Goal: Information Seeking & Learning: Learn about a topic

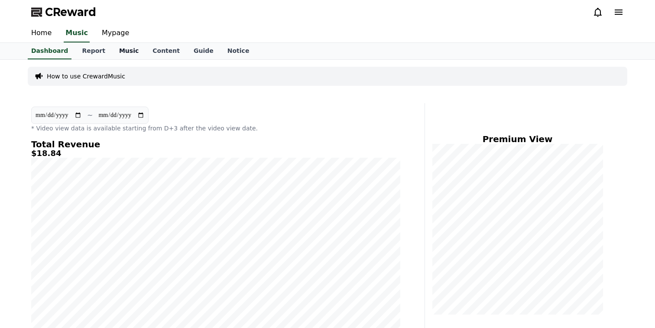
click at [124, 51] on link "Music" at bounding box center [128, 51] width 33 height 16
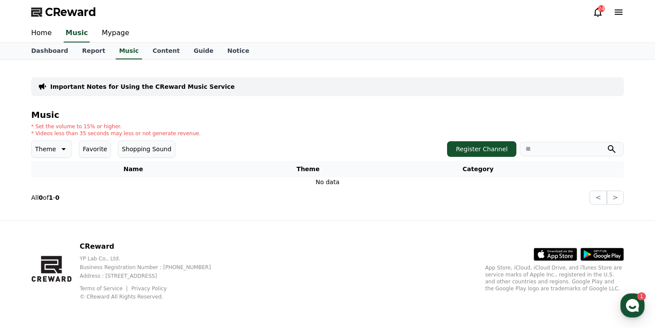
click at [141, 148] on button "Shopping Sound" at bounding box center [146, 148] width 57 height 17
click at [159, 146] on button "Shopping Sound" at bounding box center [150, 148] width 64 height 17
click at [116, 32] on link "Mypage" at bounding box center [115, 33] width 41 height 18
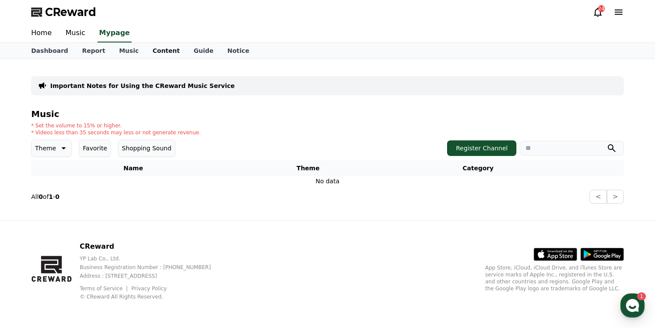
select select "**********"
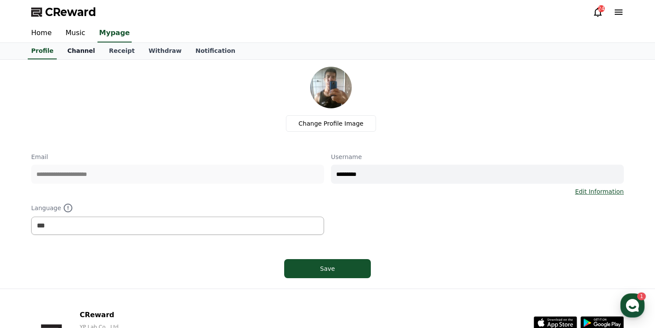
click at [82, 52] on link "Channel" at bounding box center [81, 51] width 42 height 16
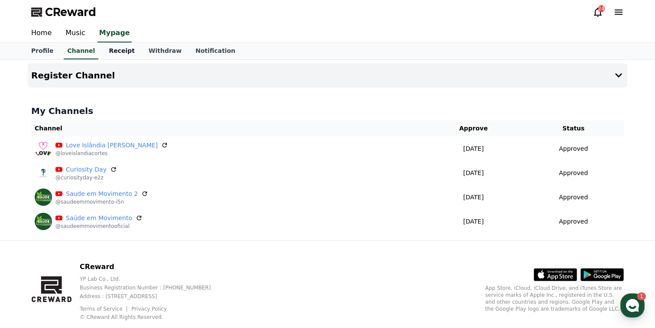
click at [124, 51] on link "Receipt" at bounding box center [122, 51] width 40 height 16
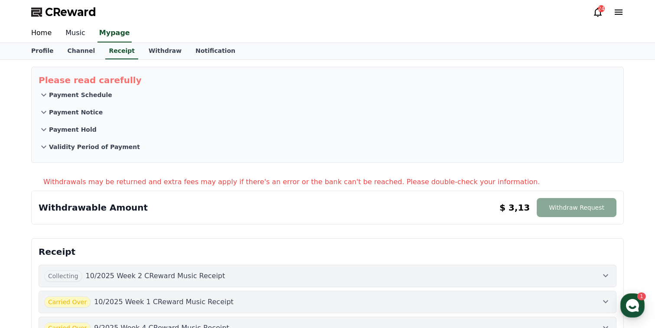
click at [69, 35] on link "Music" at bounding box center [76, 33] width 34 height 18
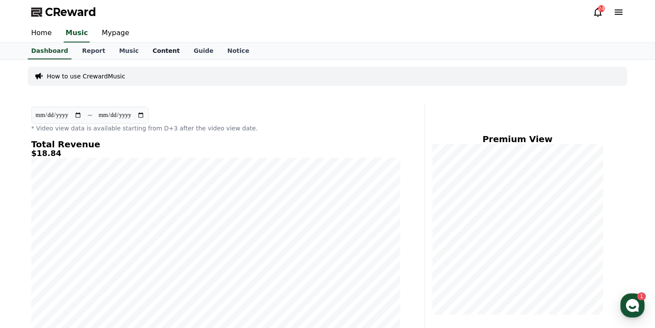
click at [150, 49] on link "Content" at bounding box center [166, 51] width 41 height 16
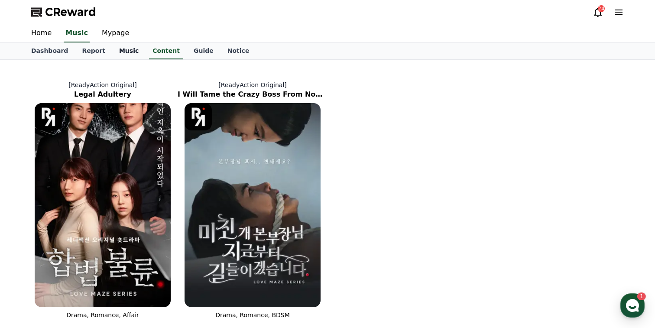
click at [125, 50] on link "Music" at bounding box center [128, 51] width 33 height 16
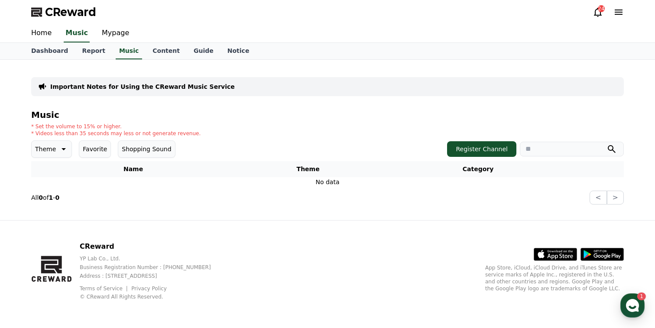
click at [65, 149] on icon at bounding box center [63, 149] width 10 height 10
click at [46, 176] on button "All" at bounding box center [40, 172] width 14 height 19
click at [472, 155] on button "Register Channel" at bounding box center [481, 149] width 69 height 16
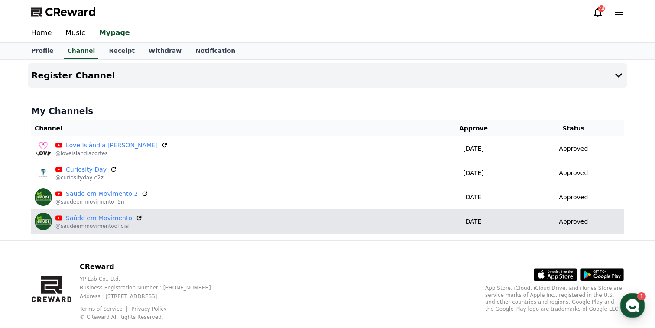
click at [219, 225] on div "Saúde em Movimento @saudeemmovimentooficial" at bounding box center [228, 221] width 386 height 17
click at [118, 218] on link "Saúde em Movimento" at bounding box center [99, 218] width 66 height 9
click at [199, 226] on div "Saúde em Movimento @saudeemmovimentooficial" at bounding box center [228, 221] width 386 height 17
click at [221, 220] on div "Saúde em Movimento @saudeemmovimentooficial" at bounding box center [228, 221] width 386 height 17
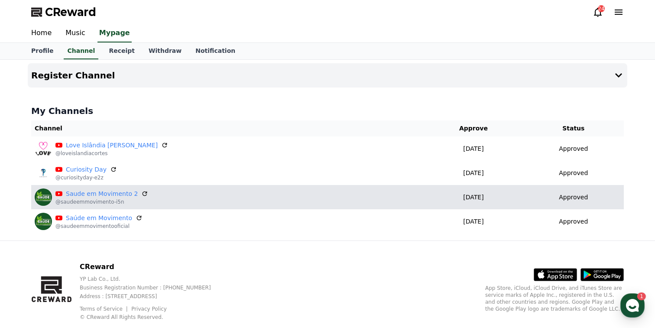
click at [167, 203] on div "Saude em Movimento 2 @saudeemmovimento-i5n" at bounding box center [228, 197] width 386 height 17
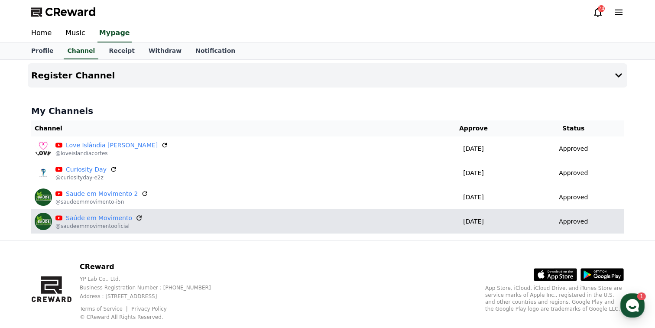
click at [135, 219] on icon at bounding box center [139, 218] width 8 height 8
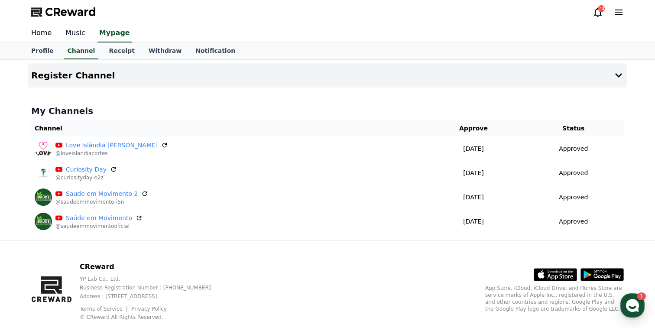
click at [73, 37] on link "Music" at bounding box center [76, 33] width 34 height 18
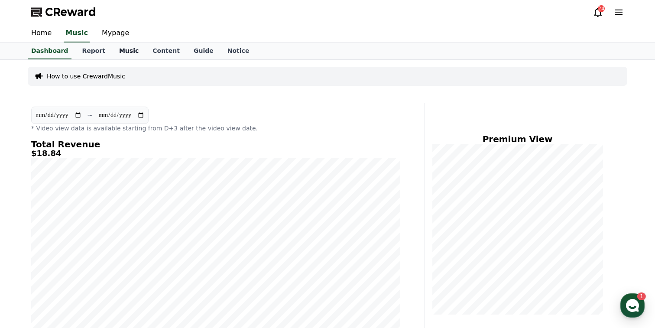
click at [124, 54] on link "Music" at bounding box center [128, 51] width 33 height 16
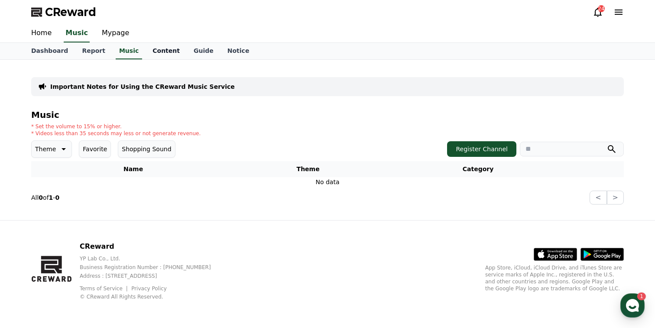
click at [162, 46] on link "Content" at bounding box center [166, 51] width 41 height 16
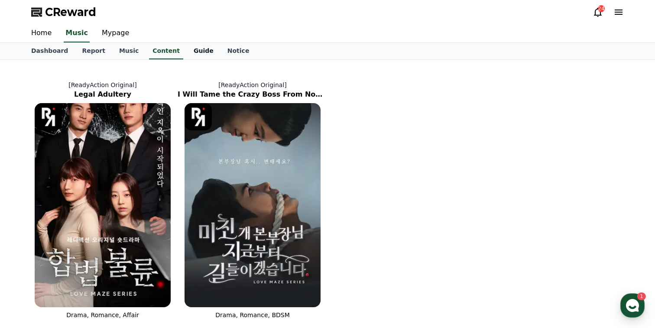
click at [193, 54] on link "Guide" at bounding box center [204, 51] width 34 height 16
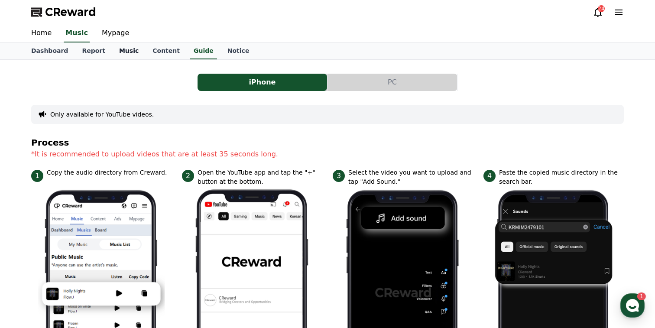
click at [123, 54] on link "Music" at bounding box center [128, 51] width 33 height 16
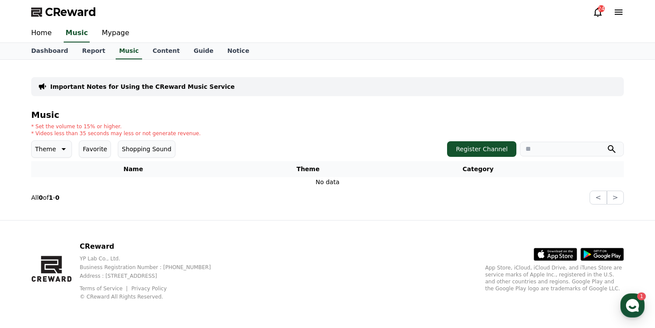
click at [144, 152] on button "Shopping Sound" at bounding box center [146, 148] width 57 height 17
click at [563, 151] on input "search" at bounding box center [572, 149] width 104 height 15
click at [92, 152] on button "Favorite" at bounding box center [95, 148] width 32 height 17
click at [61, 152] on icon at bounding box center [63, 149] width 10 height 10
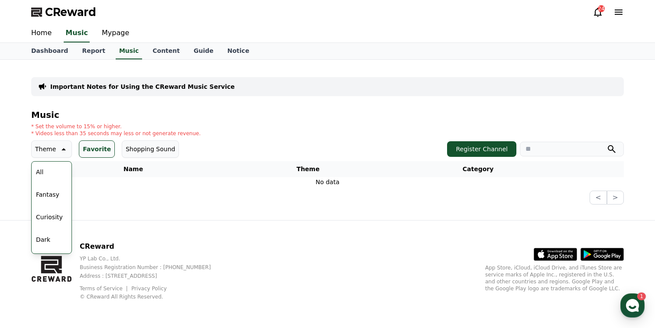
click at [54, 192] on button "Fantasy" at bounding box center [48, 194] width 30 height 19
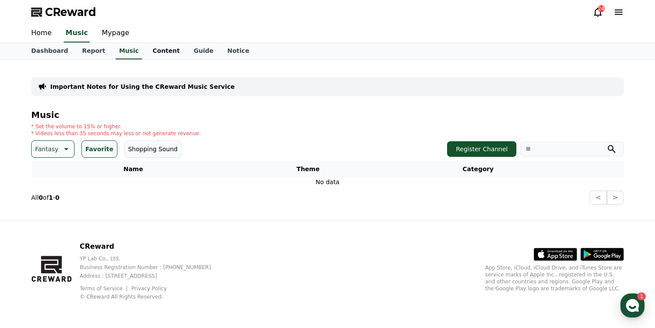
click at [166, 58] on link "Content" at bounding box center [166, 51] width 41 height 16
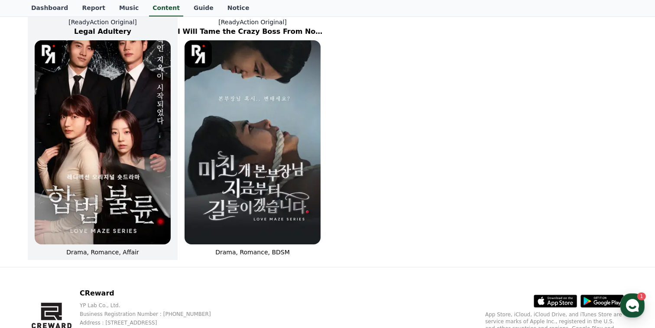
scroll to position [110, 0]
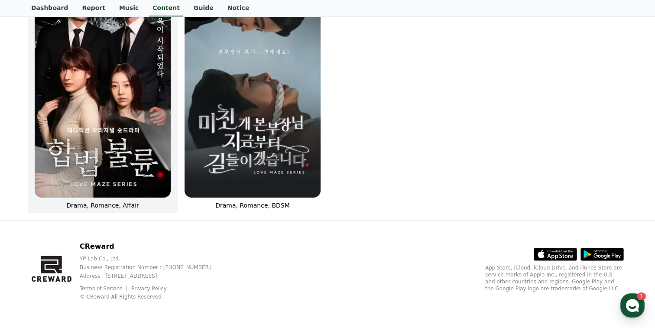
click at [114, 143] on img at bounding box center [103, 95] width 136 height 204
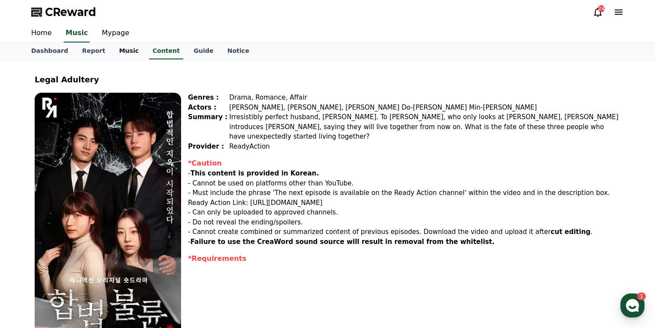
click at [112, 52] on link "Music" at bounding box center [128, 51] width 33 height 16
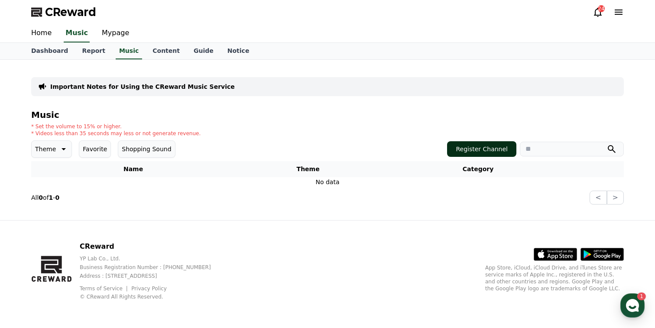
click at [490, 154] on button "Register Channel" at bounding box center [481, 149] width 69 height 16
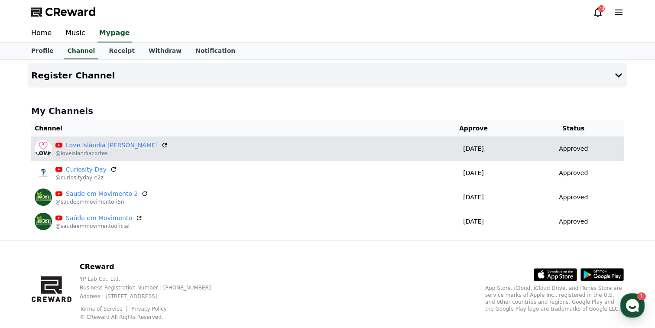
click at [88, 147] on link "Love Islândia [PERSON_NAME]" at bounding box center [112, 145] width 92 height 9
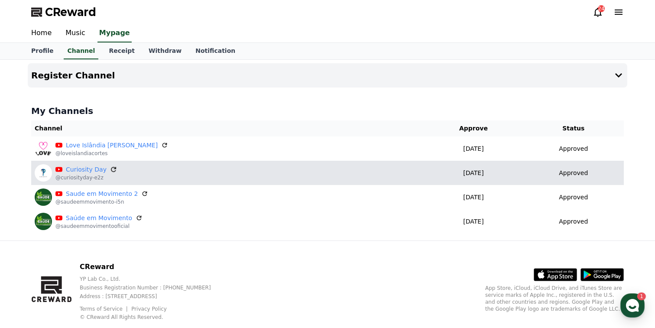
click at [110, 170] on icon at bounding box center [114, 170] width 8 height 8
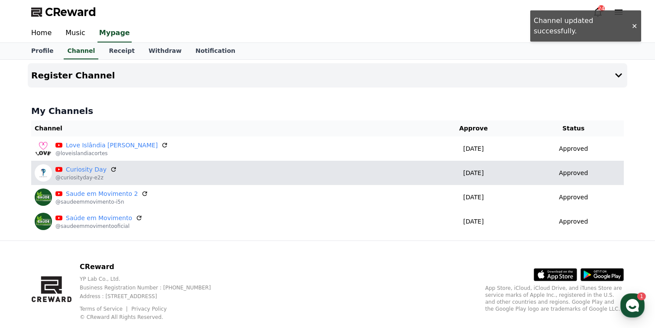
click at [127, 171] on div "Curiosity Day @curiosityday-e2z" at bounding box center [228, 172] width 386 height 17
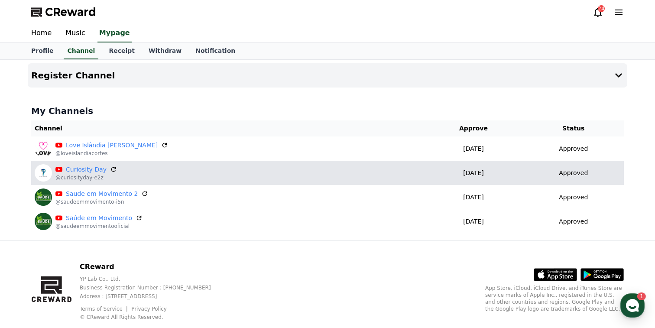
click at [255, 173] on div "Curiosity Day @curiosityday-e2z" at bounding box center [228, 172] width 386 height 17
click at [540, 169] on div "Approved" at bounding box center [574, 173] width 94 height 9
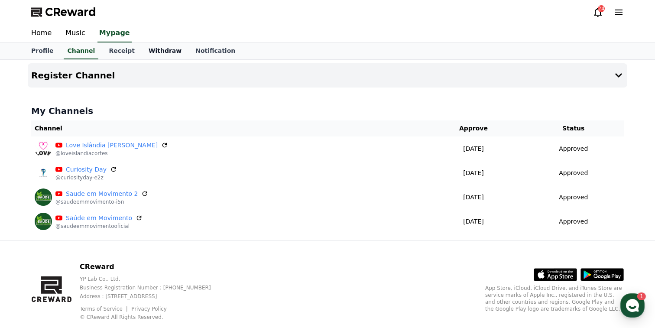
click at [147, 52] on link "Withdraw" at bounding box center [165, 51] width 47 height 16
click at [81, 33] on link "Music" at bounding box center [76, 33] width 34 height 18
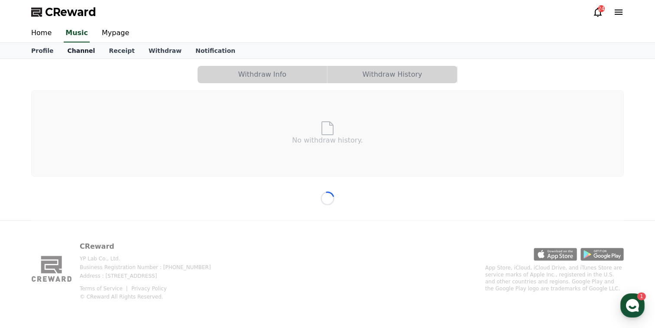
click at [84, 51] on link "Channel" at bounding box center [81, 51] width 42 height 16
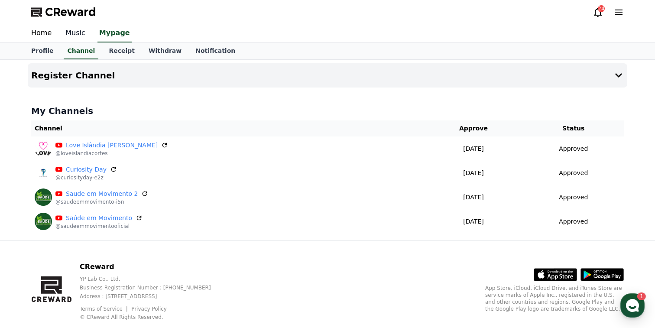
click at [69, 36] on link "Music" at bounding box center [76, 33] width 34 height 18
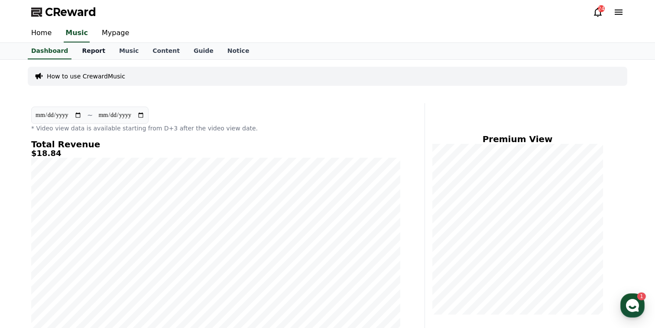
click at [97, 52] on link "Report" at bounding box center [93, 51] width 37 height 16
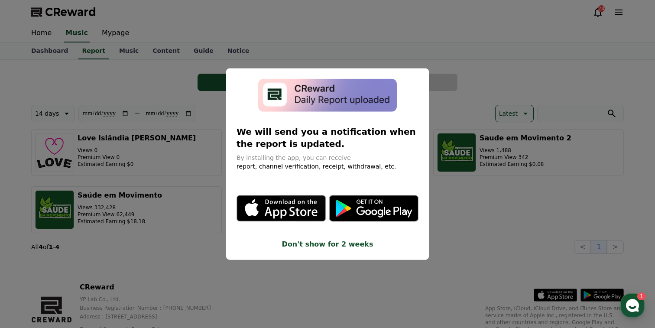
click at [189, 149] on button "close modal" at bounding box center [327, 164] width 655 height 328
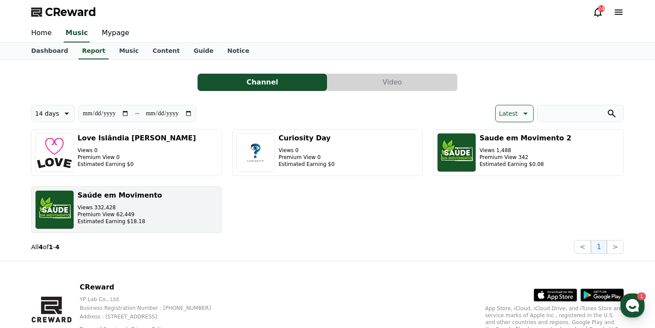
click at [133, 206] on p "Views 332,428" at bounding box center [120, 207] width 85 height 7
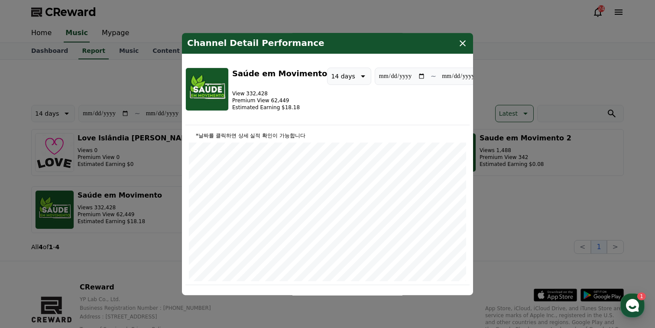
click at [461, 42] on icon "modal" at bounding box center [463, 43] width 10 height 10
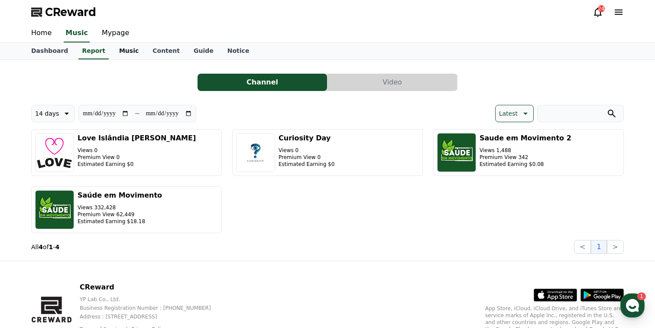
click at [121, 55] on link "Music" at bounding box center [128, 51] width 33 height 16
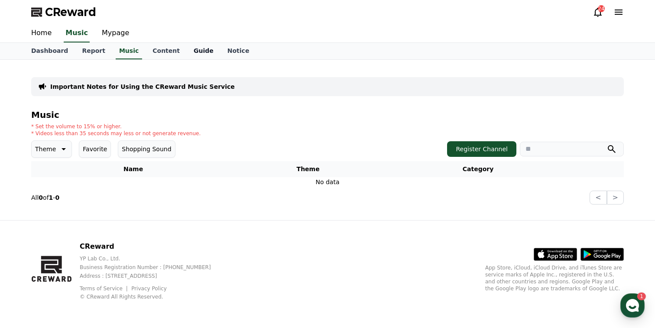
click at [194, 49] on link "Guide" at bounding box center [204, 51] width 34 height 16
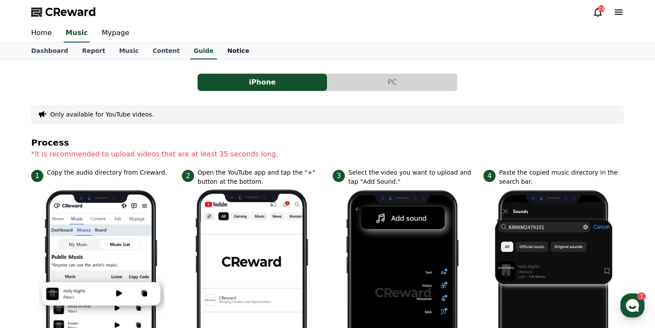
click at [230, 43] on link "Notice" at bounding box center [239, 51] width 36 height 16
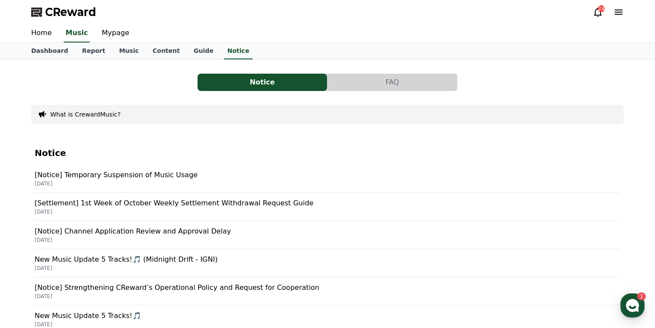
click at [179, 175] on p "[Notice] Temporary Suspension of Music Usage" at bounding box center [328, 175] width 586 height 10
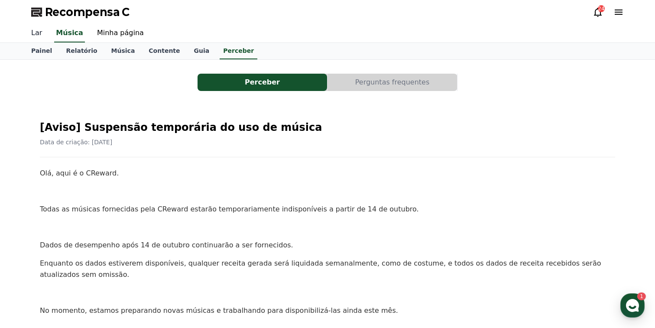
click at [40, 34] on font "Lar" at bounding box center [36, 33] width 11 height 8
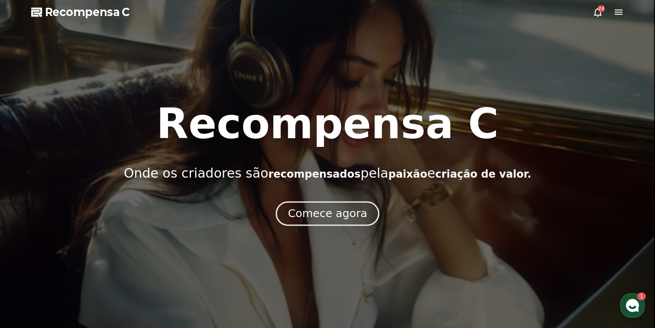
click at [351, 215] on font "Comece agora" at bounding box center [327, 213] width 79 height 13
